Goal: Task Accomplishment & Management: Use online tool/utility

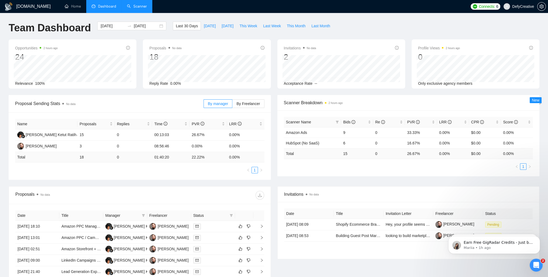
click at [143, 8] on link "Scanner" at bounding box center [137, 6] width 20 height 5
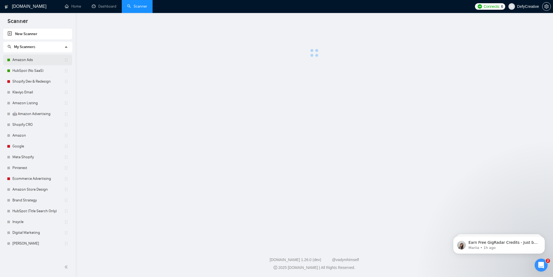
click at [26, 63] on link "Amazon Ads" at bounding box center [38, 59] width 52 height 11
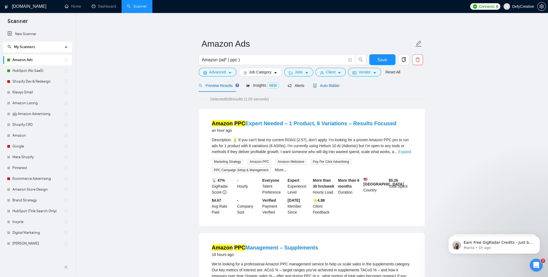
click at [322, 88] on div "Auto Bidder" at bounding box center [326, 86] width 27 height 6
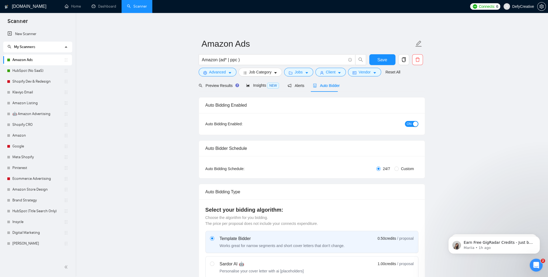
checkbox input "true"
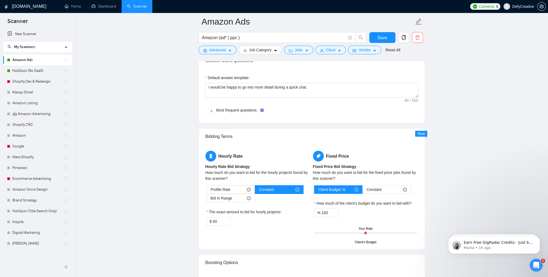
scroll to position [567, 0]
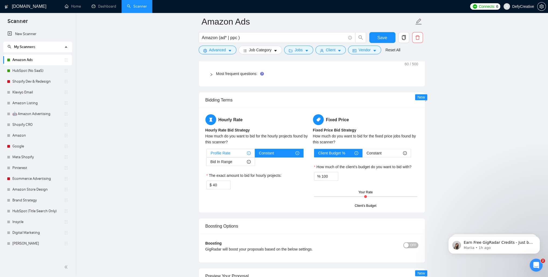
click at [238, 154] on div "Profile Rate" at bounding box center [231, 153] width 40 height 8
click at [207, 154] on input "Profile Rate" at bounding box center [207, 154] width 0 height 0
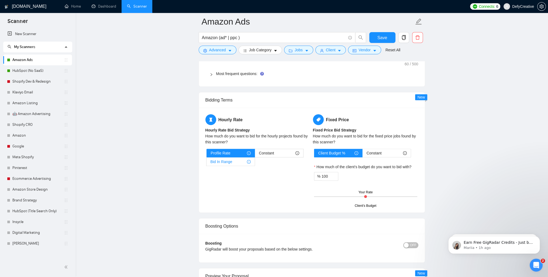
click at [222, 162] on span "Bid In Range" at bounding box center [222, 162] width 22 height 8
click at [207, 163] on input "Bid In Range" at bounding box center [207, 163] width 0 height 0
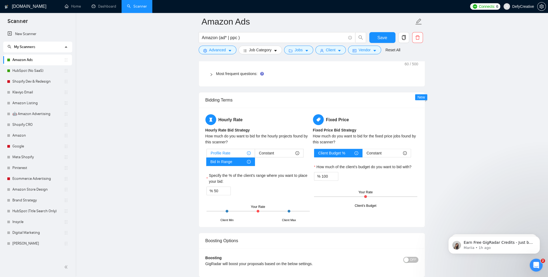
click at [229, 152] on span "Profile Rate" at bounding box center [221, 153] width 20 height 8
click at [207, 154] on input "Profile Rate" at bounding box center [207, 154] width 0 height 0
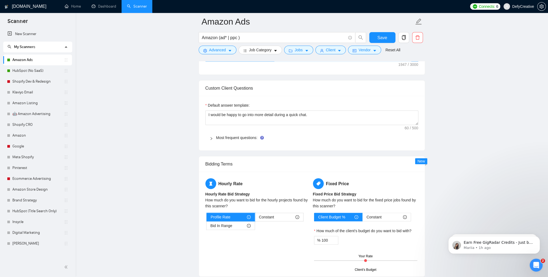
scroll to position [459, 0]
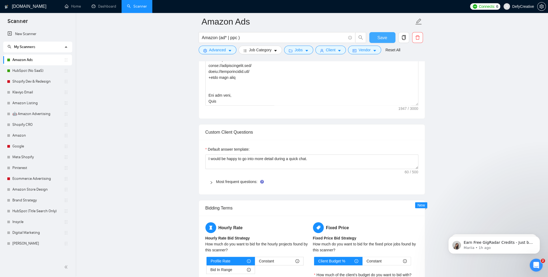
click at [383, 38] on span "Save" at bounding box center [383, 37] width 10 height 7
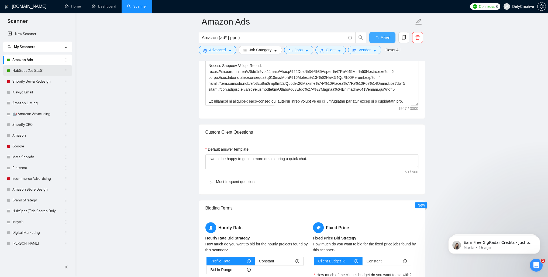
checkbox input "true"
click at [31, 72] on link "HubSpot (No SaaS)" at bounding box center [38, 70] width 52 height 11
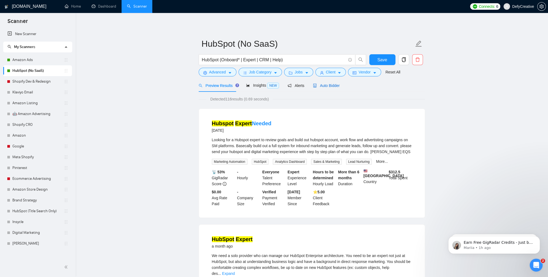
click at [323, 86] on span "Auto Bidder" at bounding box center [326, 85] width 27 height 4
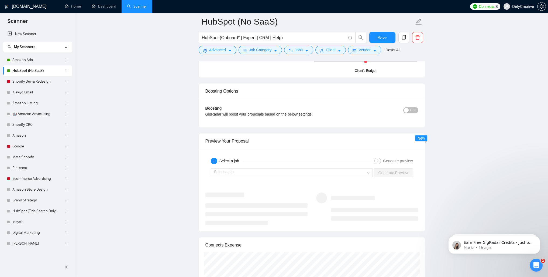
scroll to position [594, 0]
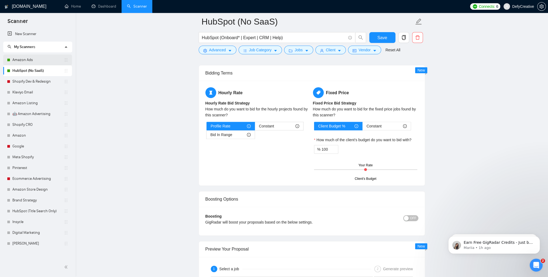
click at [21, 60] on link "Amazon Ads" at bounding box center [38, 59] width 52 height 11
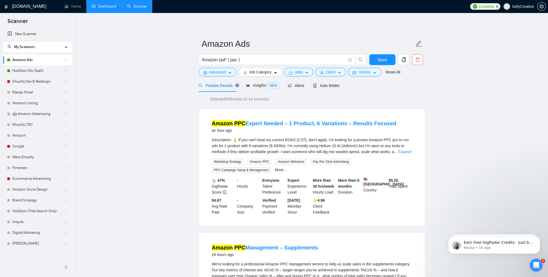
click at [101, 8] on link "Dashboard" at bounding box center [104, 6] width 25 height 5
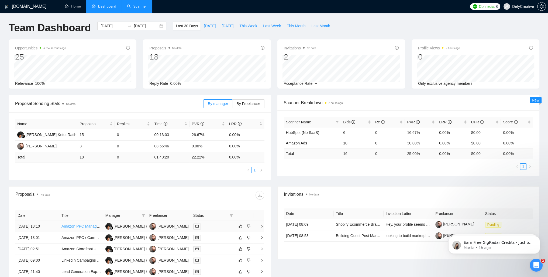
click at [84, 228] on link "Amazon PPC Management – Supplements" at bounding box center [98, 226] width 72 height 4
